Goal: Navigation & Orientation: Find specific page/section

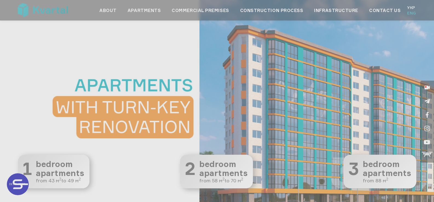
type input "+380"
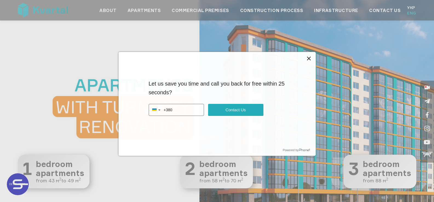
click at [306, 55] on icon at bounding box center [309, 58] width 7 height 7
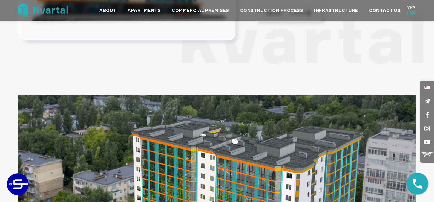
scroll to position [493, 0]
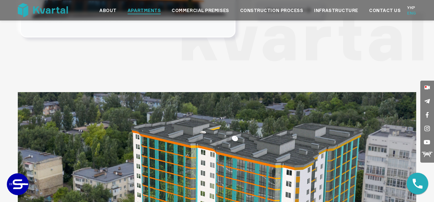
click at [133, 7] on link "Apartments" at bounding box center [144, 10] width 33 height 7
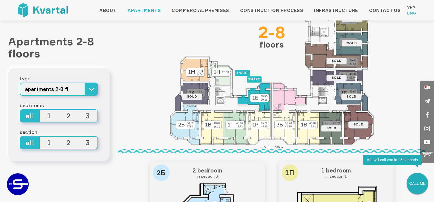
scroll to position [55, 0]
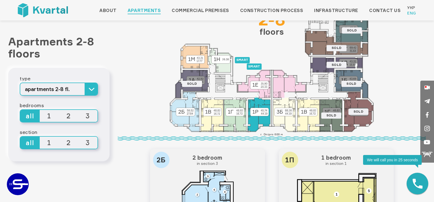
click at [259, 121] on icon at bounding box center [259, 115] width 22 height 34
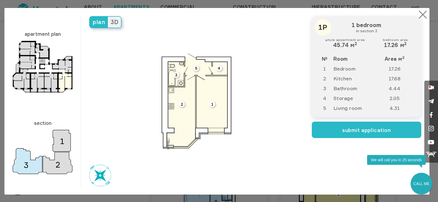
click at [420, 14] on button "×" at bounding box center [422, 14] width 11 height 11
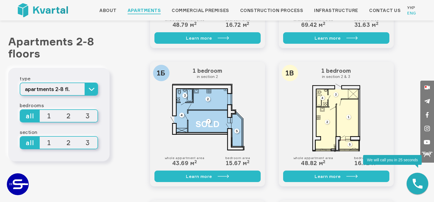
scroll to position [520, 0]
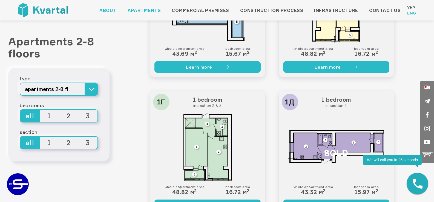
click at [99, 7] on link "About" at bounding box center [107, 10] width 17 height 7
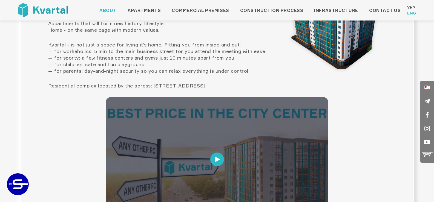
scroll to position [137, 0]
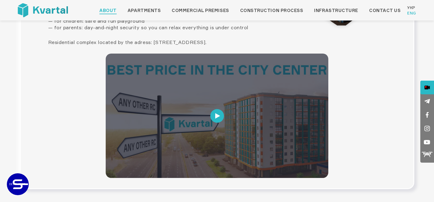
click at [429, 86] on icon at bounding box center [426, 88] width 5 height 14
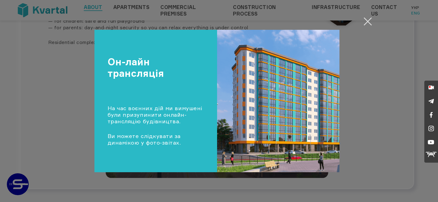
click at [366, 24] on button "Закрити" at bounding box center [367, 21] width 11 height 11
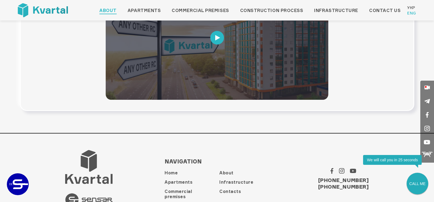
scroll to position [243, 0]
